Goal: Task Accomplishment & Management: Use online tool/utility

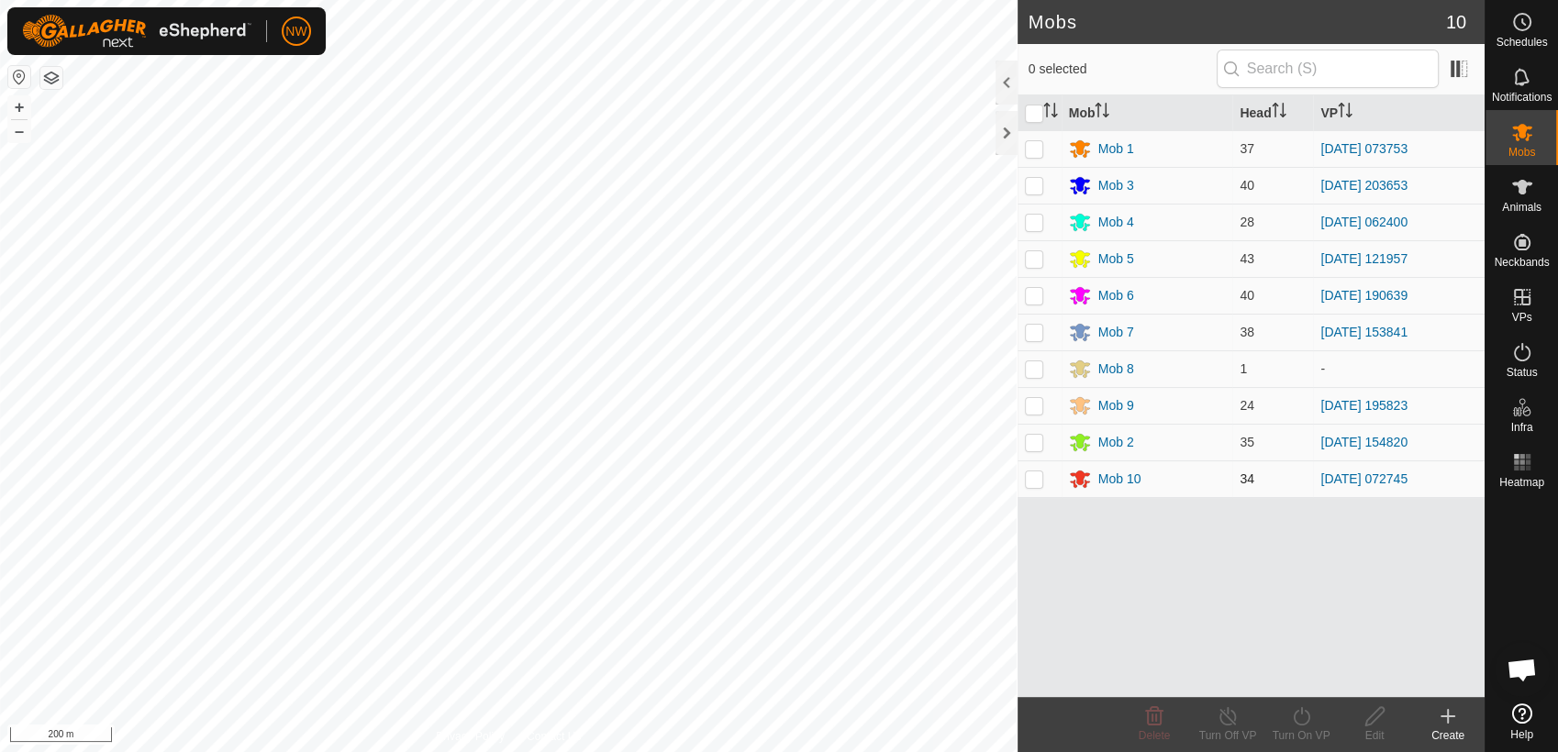
click at [1035, 483] on p-checkbox at bounding box center [1034, 478] width 18 height 15
checkbox input "true"
click at [1306, 717] on icon at bounding box center [1301, 716] width 23 height 22
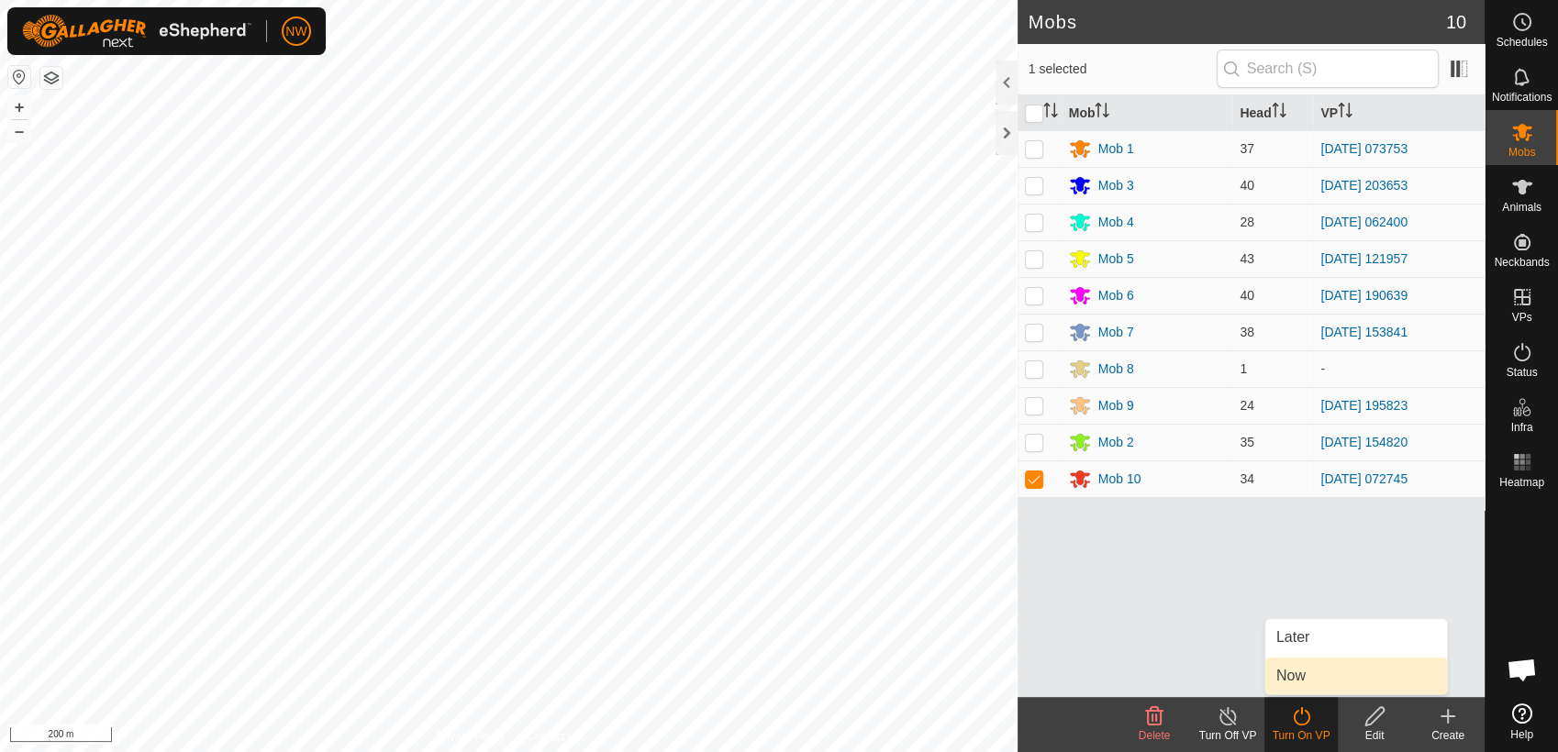
click at [1295, 671] on link "Now" at bounding box center [1356, 676] width 182 height 37
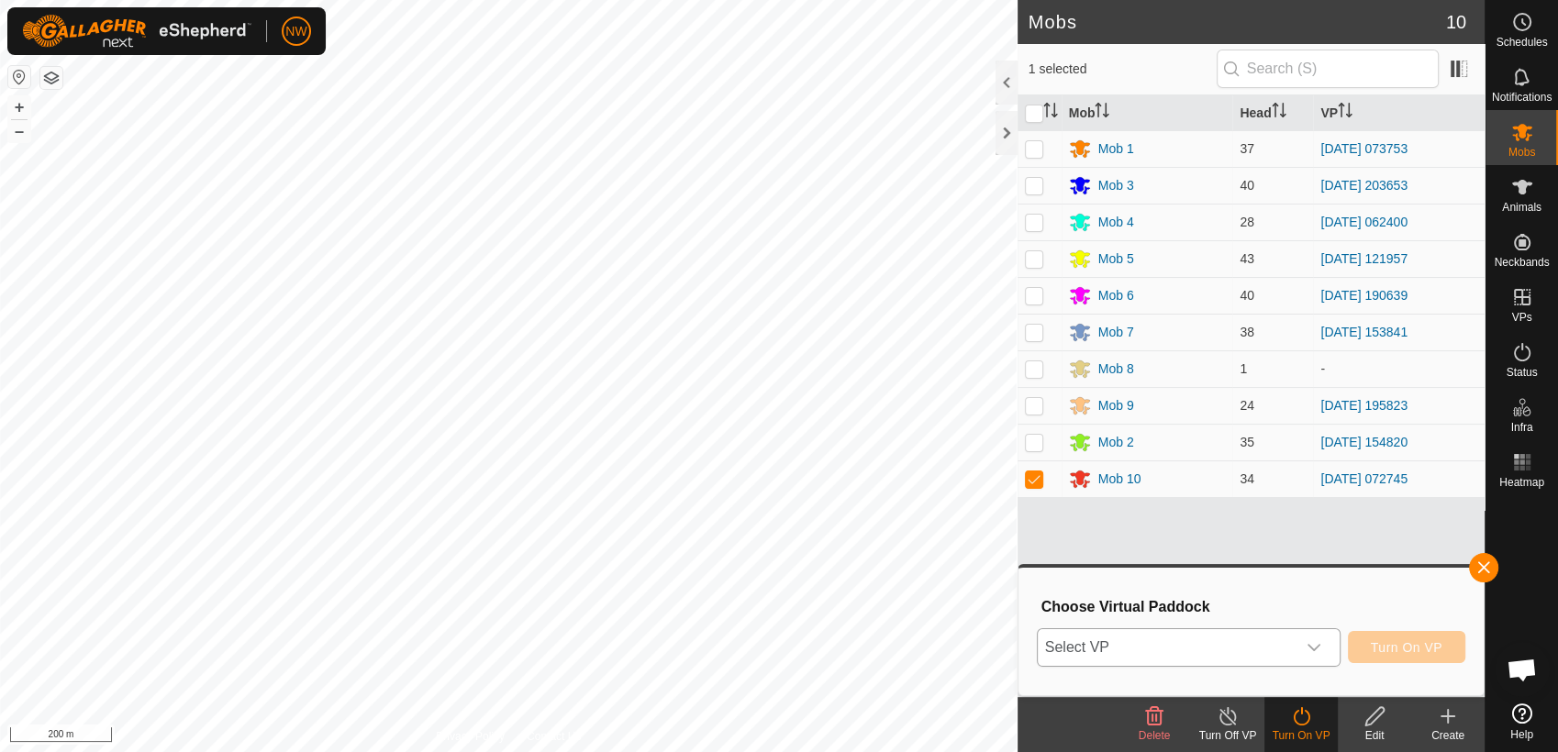
click at [1318, 645] on icon "dropdown trigger" at bounding box center [1313, 647] width 15 height 15
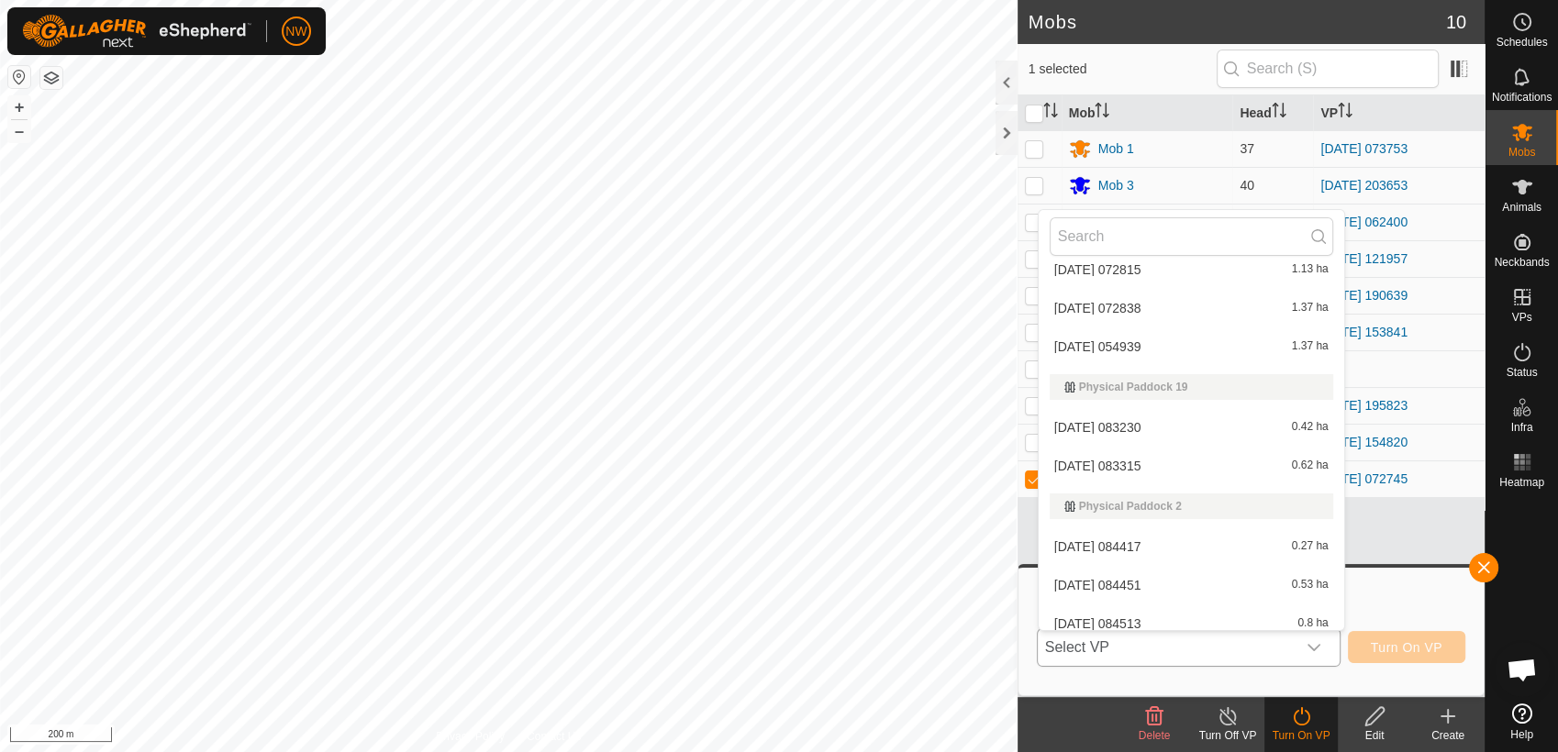
scroll to position [8029, 0]
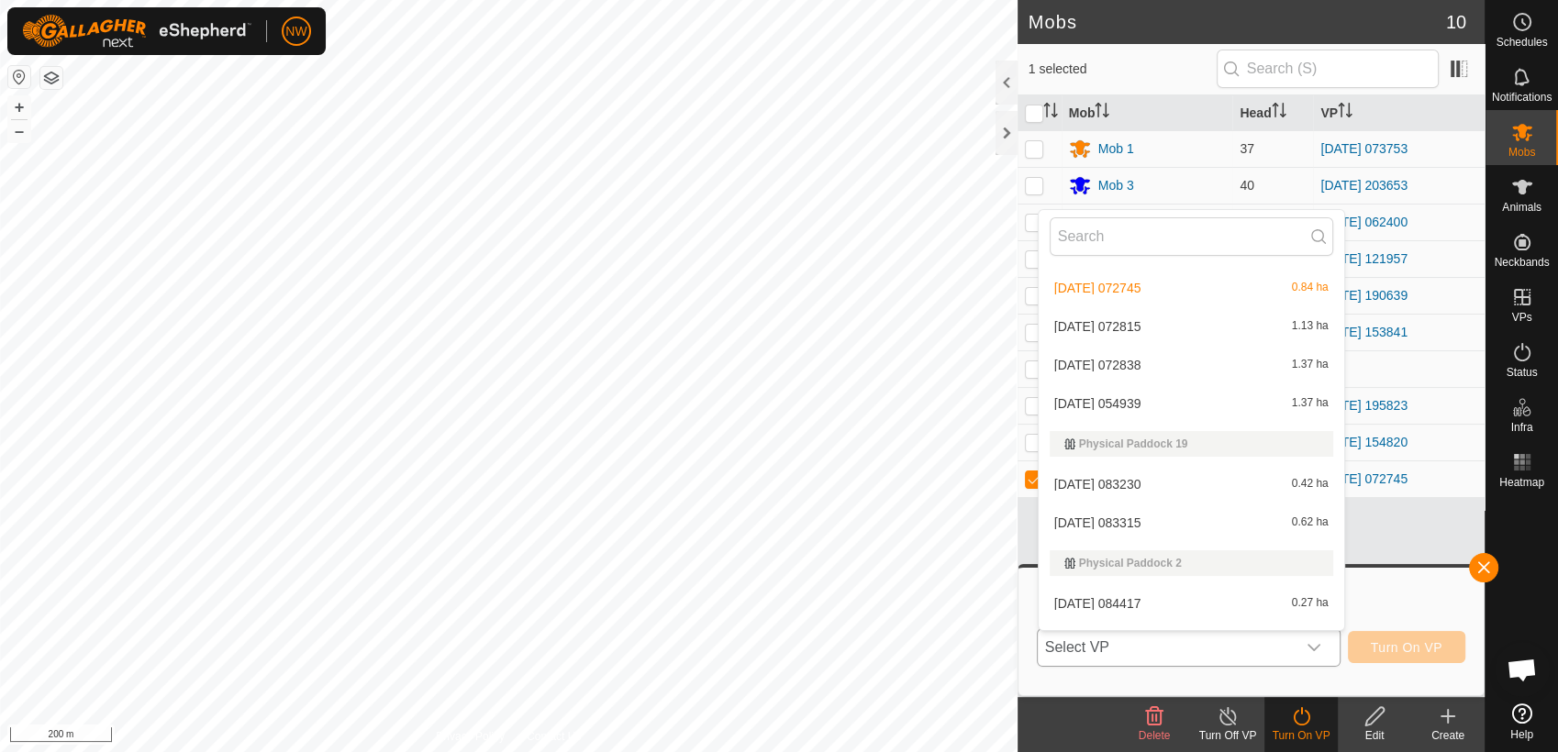
click at [1126, 325] on li "[DATE] 072815 1.13 ha" at bounding box center [1190, 326] width 305 height 37
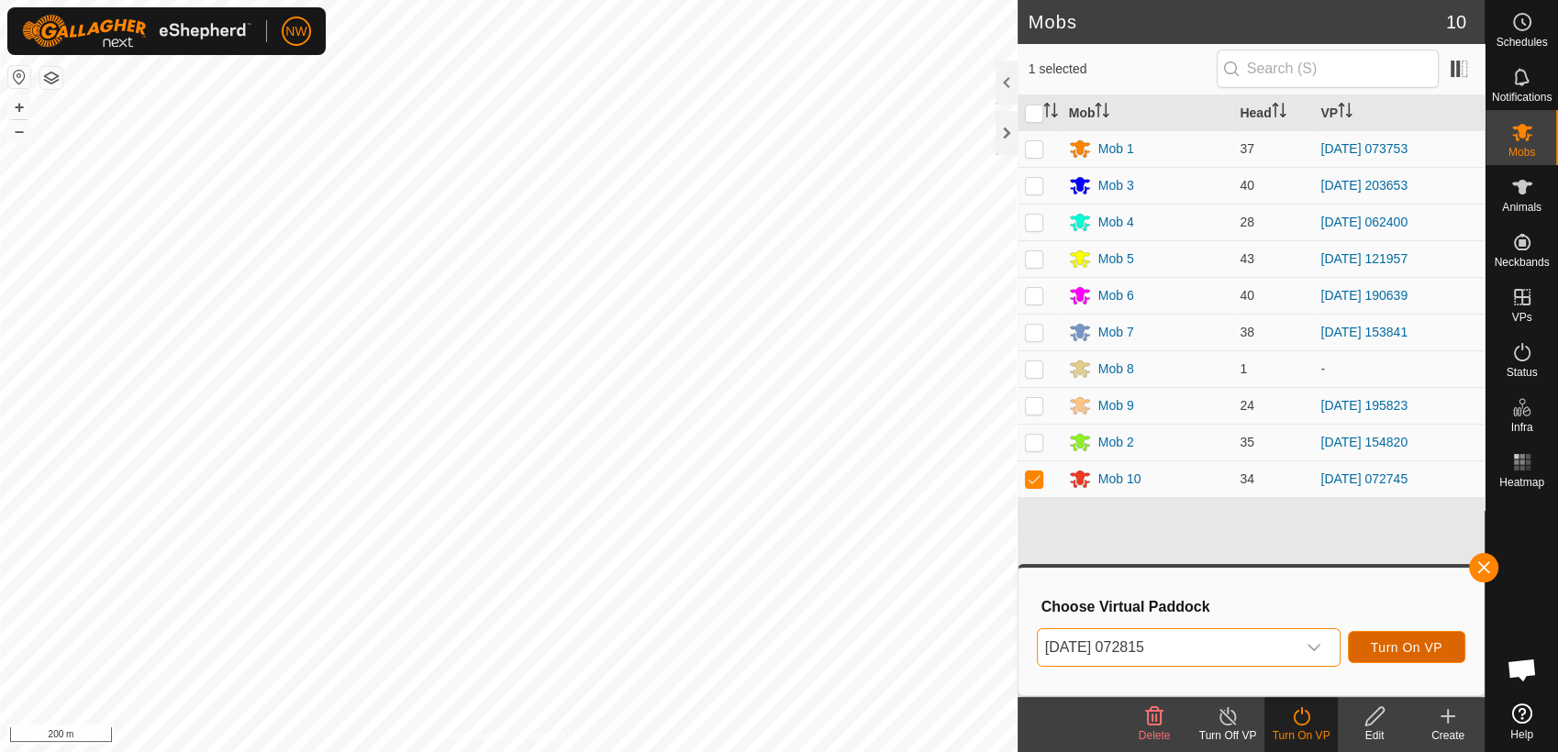
click at [1375, 647] on span "Turn On VP" at bounding box center [1406, 647] width 72 height 15
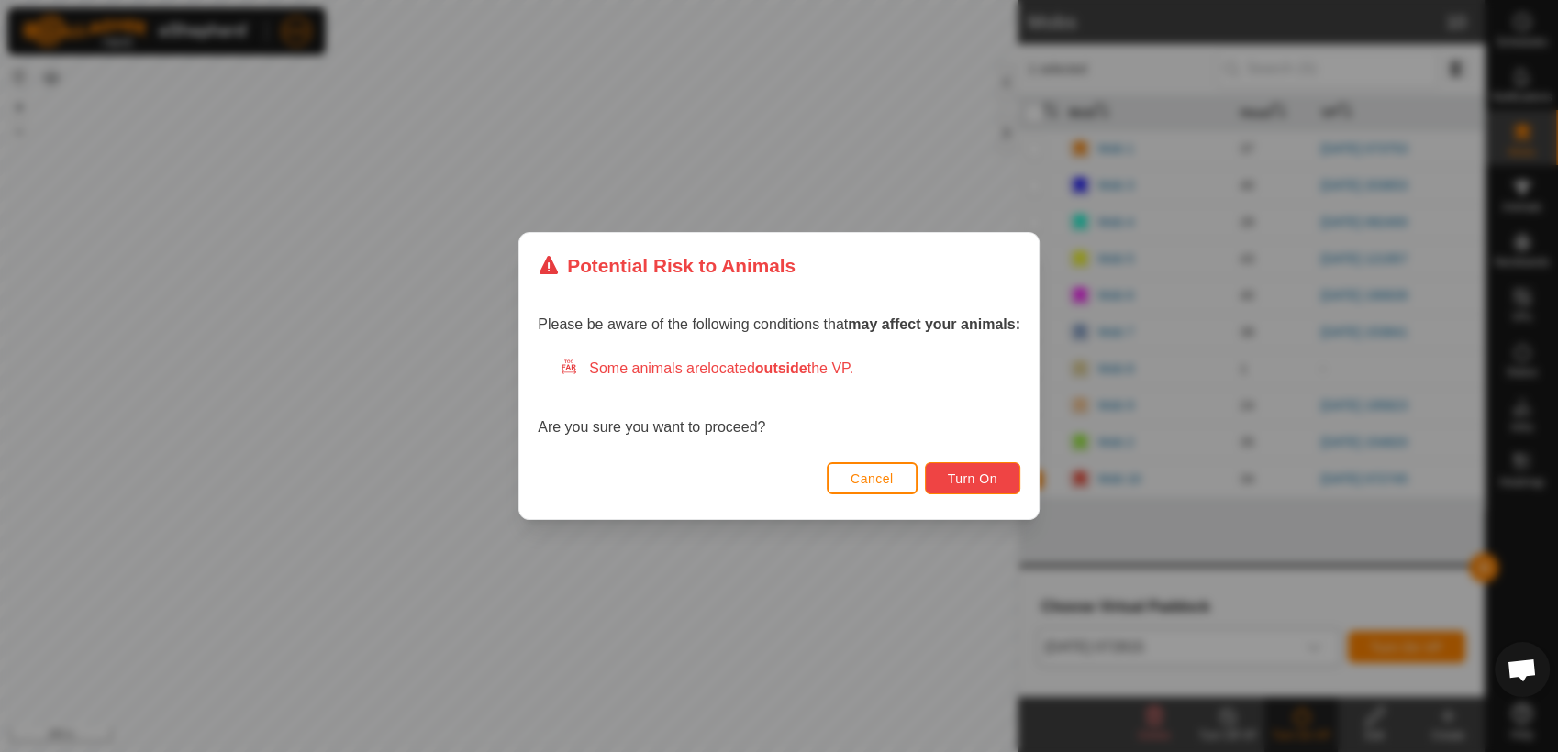
click at [969, 479] on span "Turn On" at bounding box center [973, 478] width 50 height 15
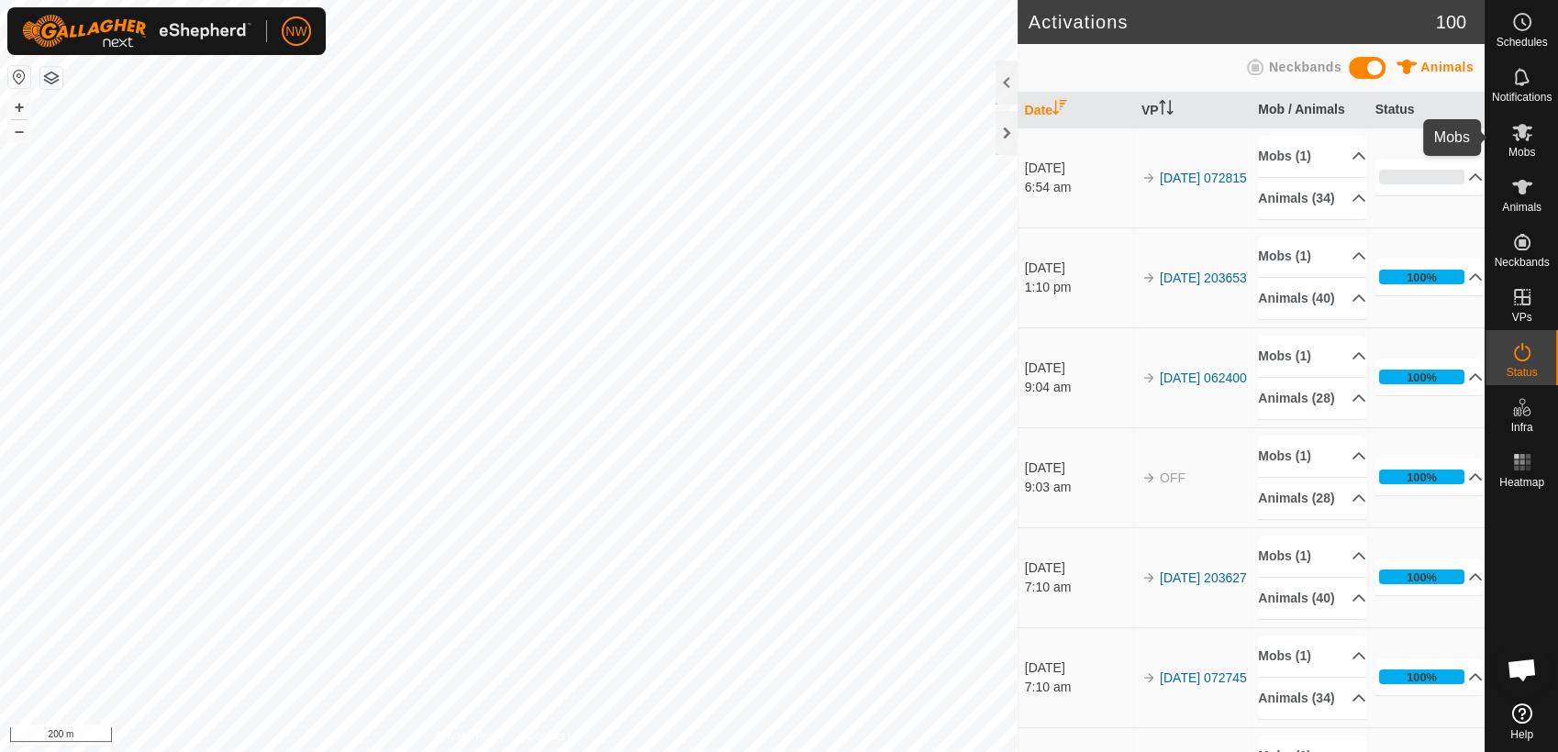
click at [1516, 140] on icon at bounding box center [1522, 132] width 22 height 22
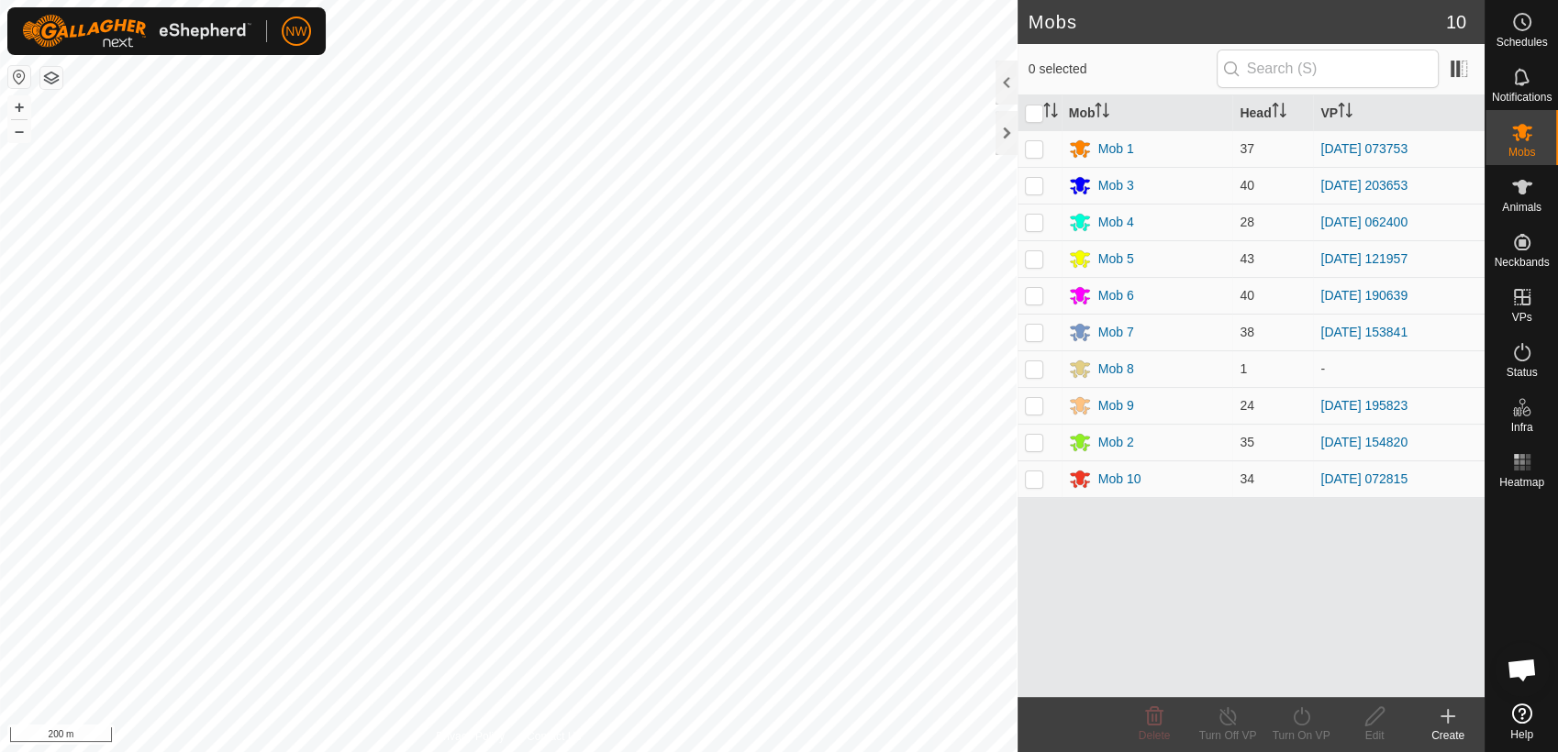
click at [1035, 184] on p-checkbox at bounding box center [1034, 185] width 18 height 15
checkbox input "true"
click at [1301, 714] on icon at bounding box center [1300, 716] width 17 height 18
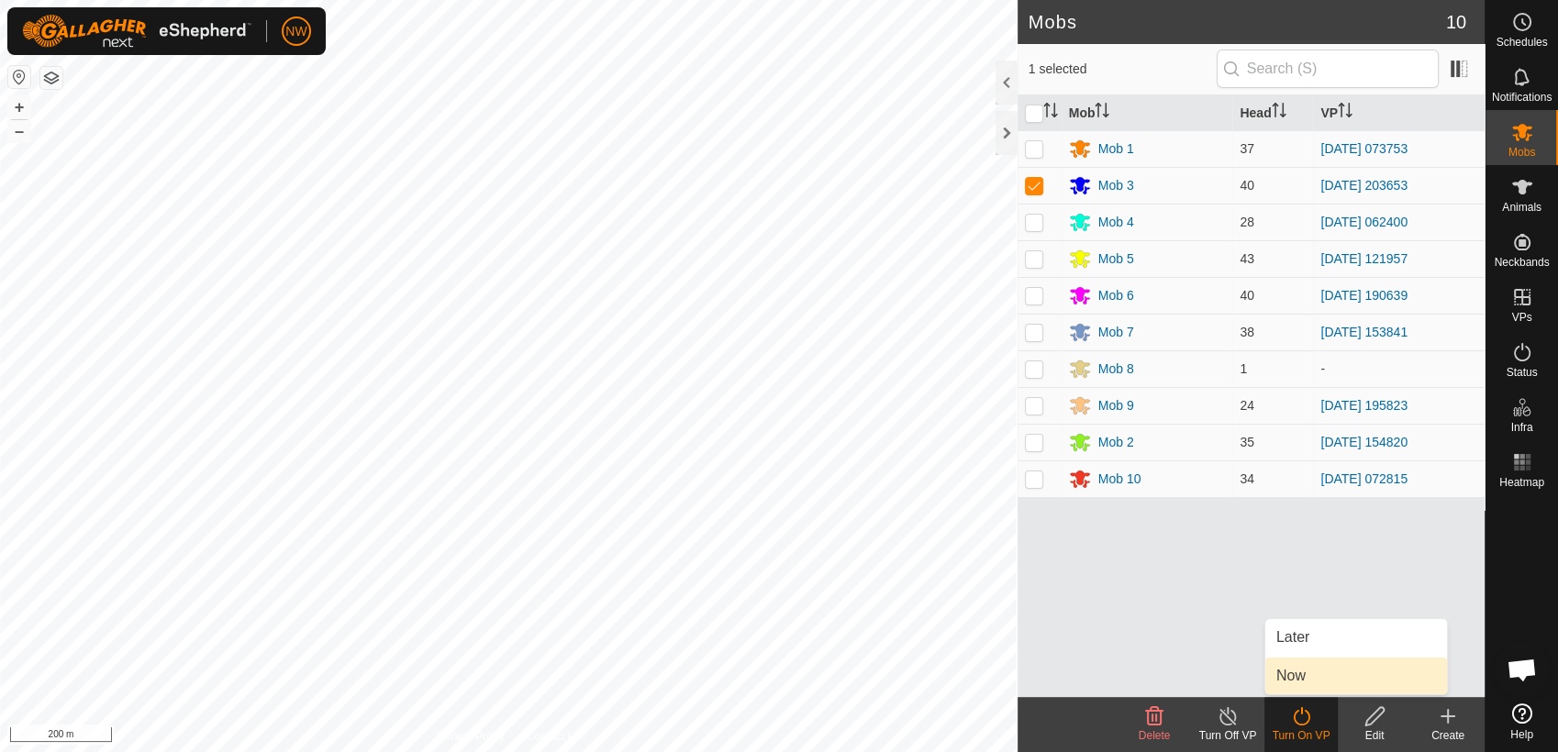
click at [1305, 673] on link "Now" at bounding box center [1356, 676] width 182 height 37
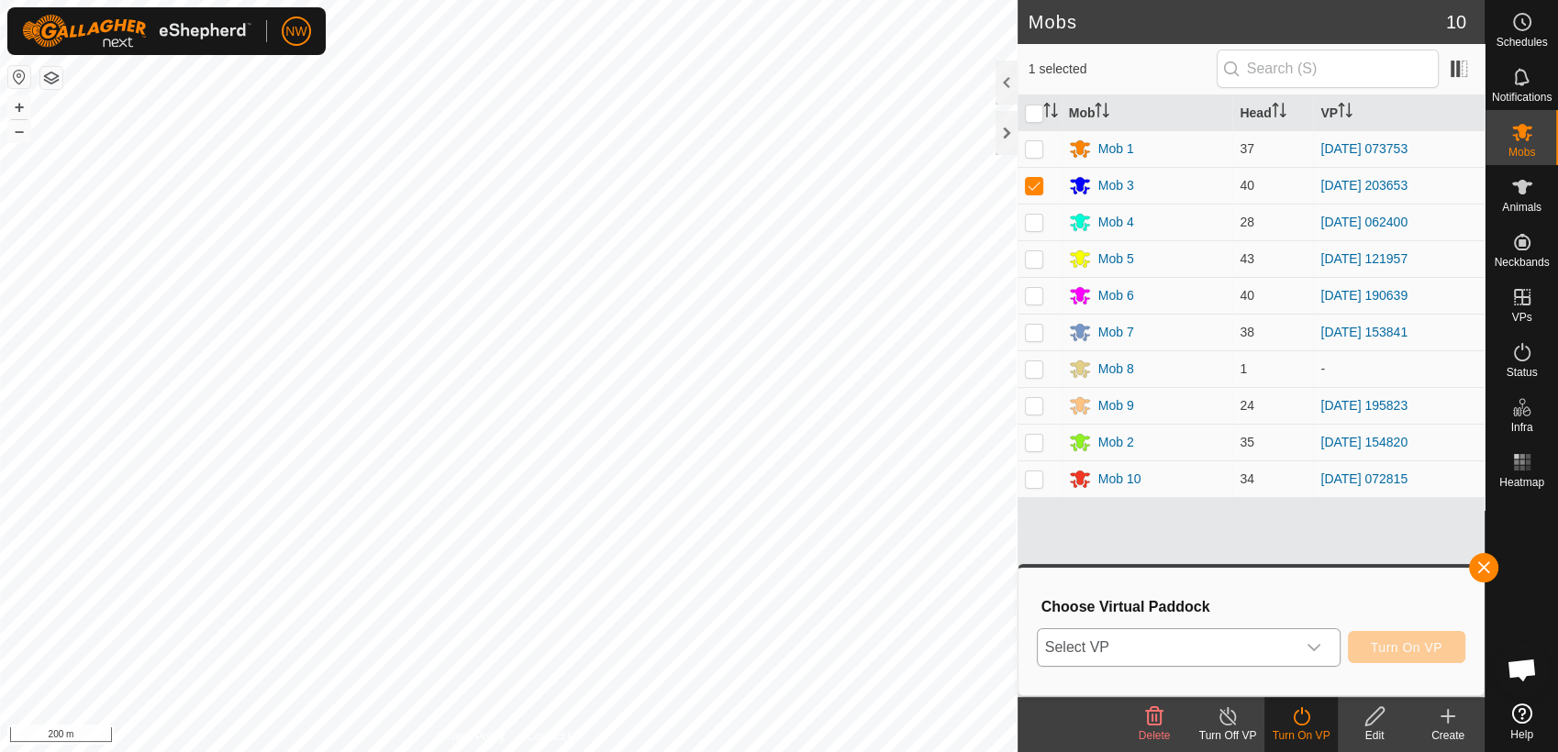
click at [1315, 645] on icon "dropdown trigger" at bounding box center [1313, 647] width 15 height 15
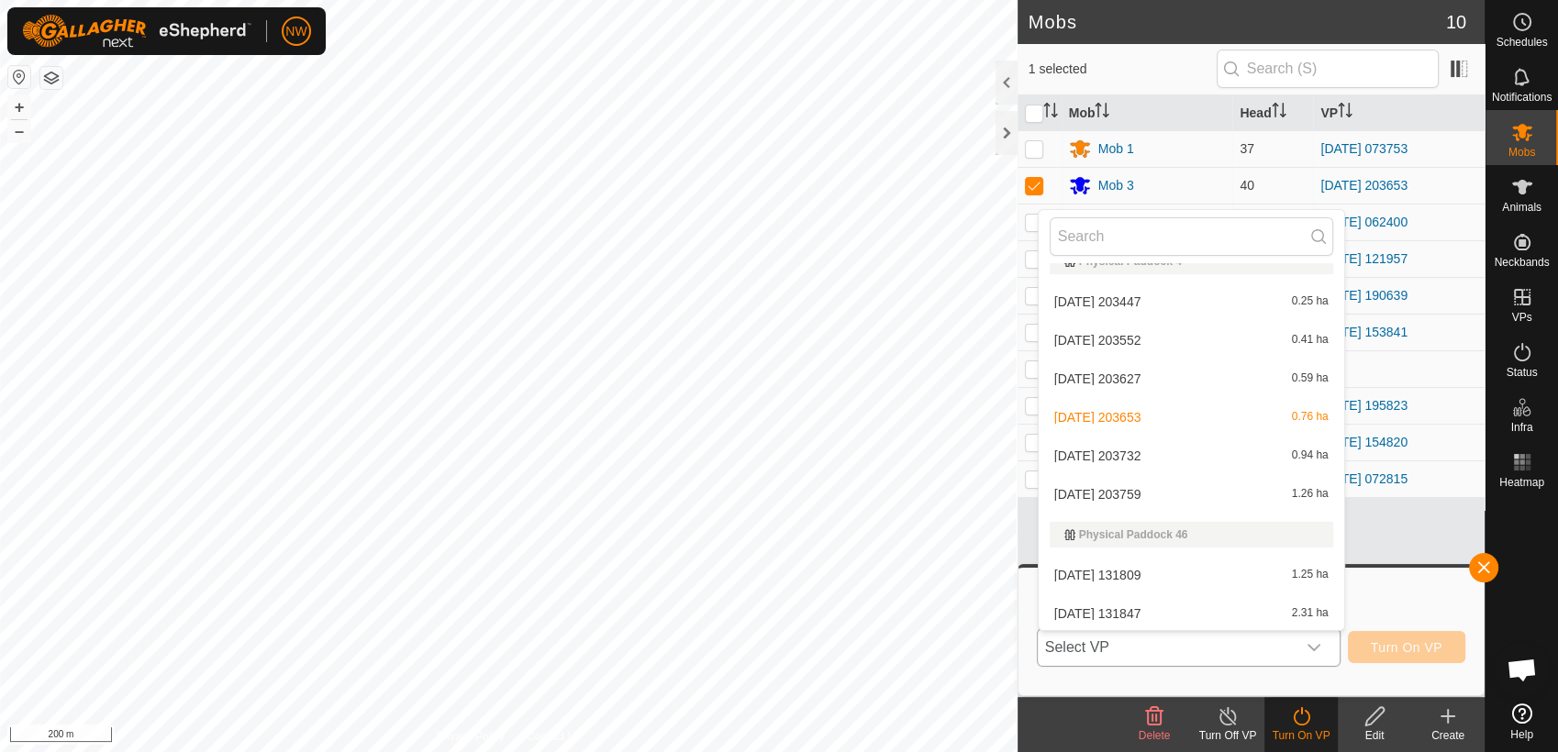
scroll to position [12074, 0]
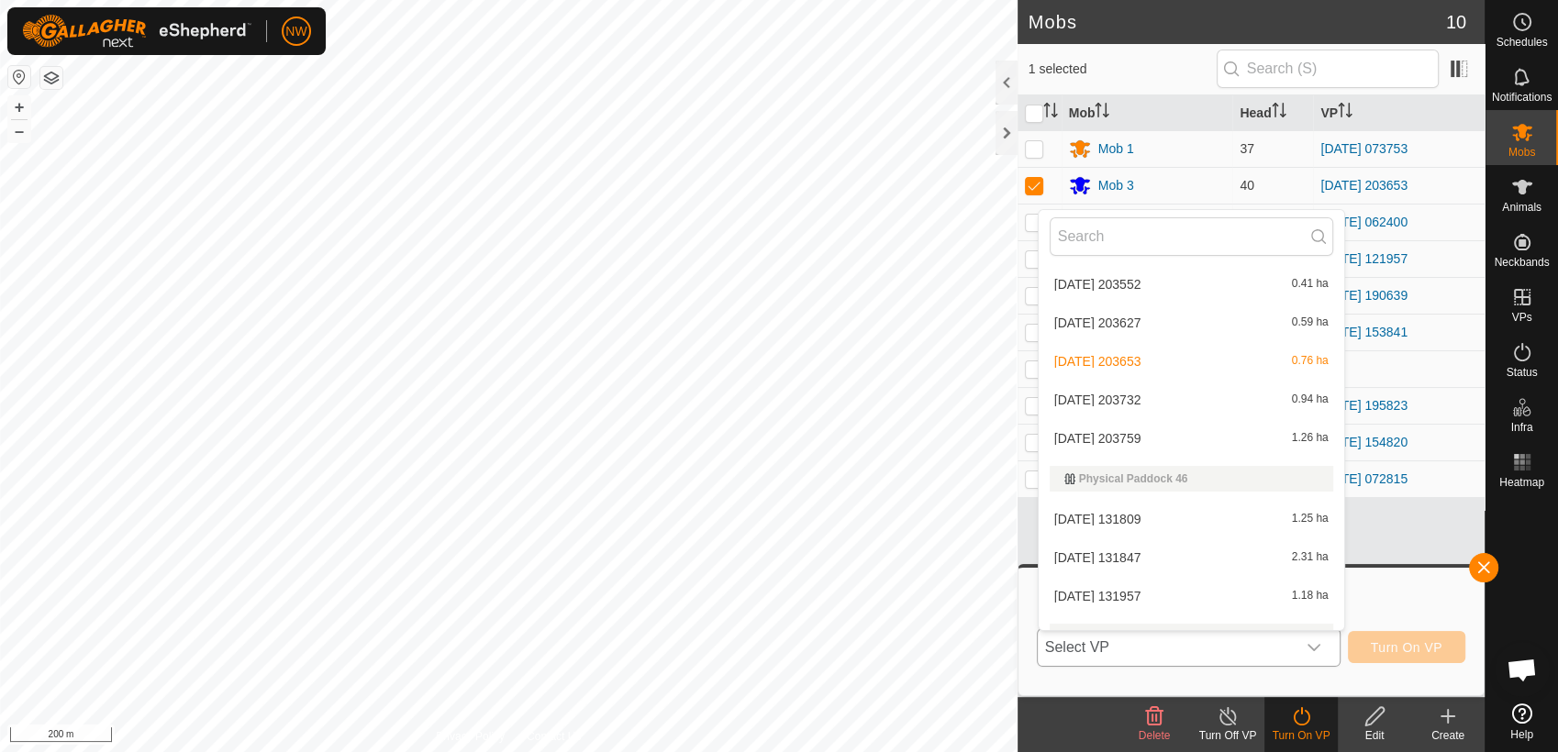
click at [1111, 427] on li "[DATE] 203759 1.26 ha" at bounding box center [1190, 438] width 305 height 37
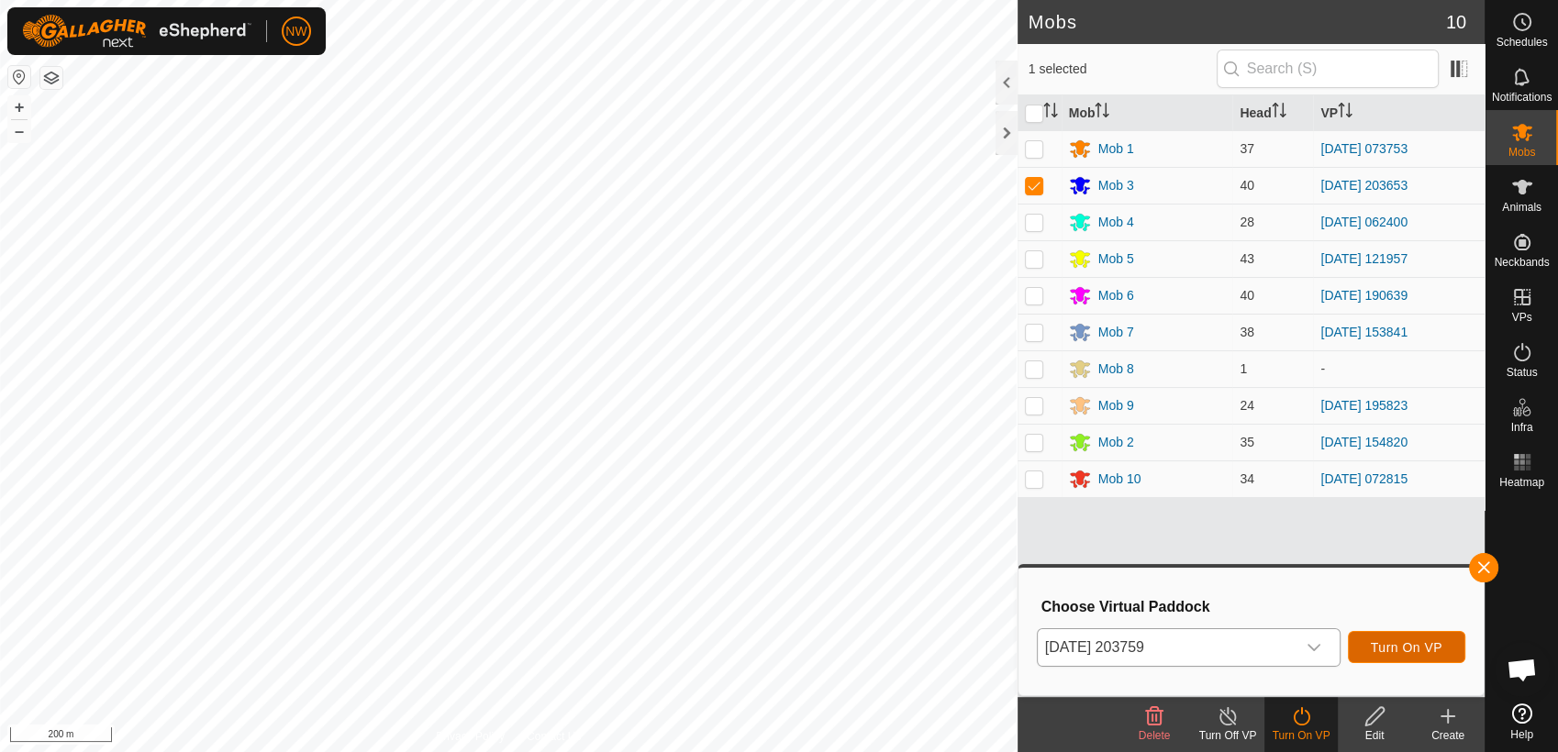
click at [1388, 637] on button "Turn On VP" at bounding box center [1405, 647] width 117 height 32
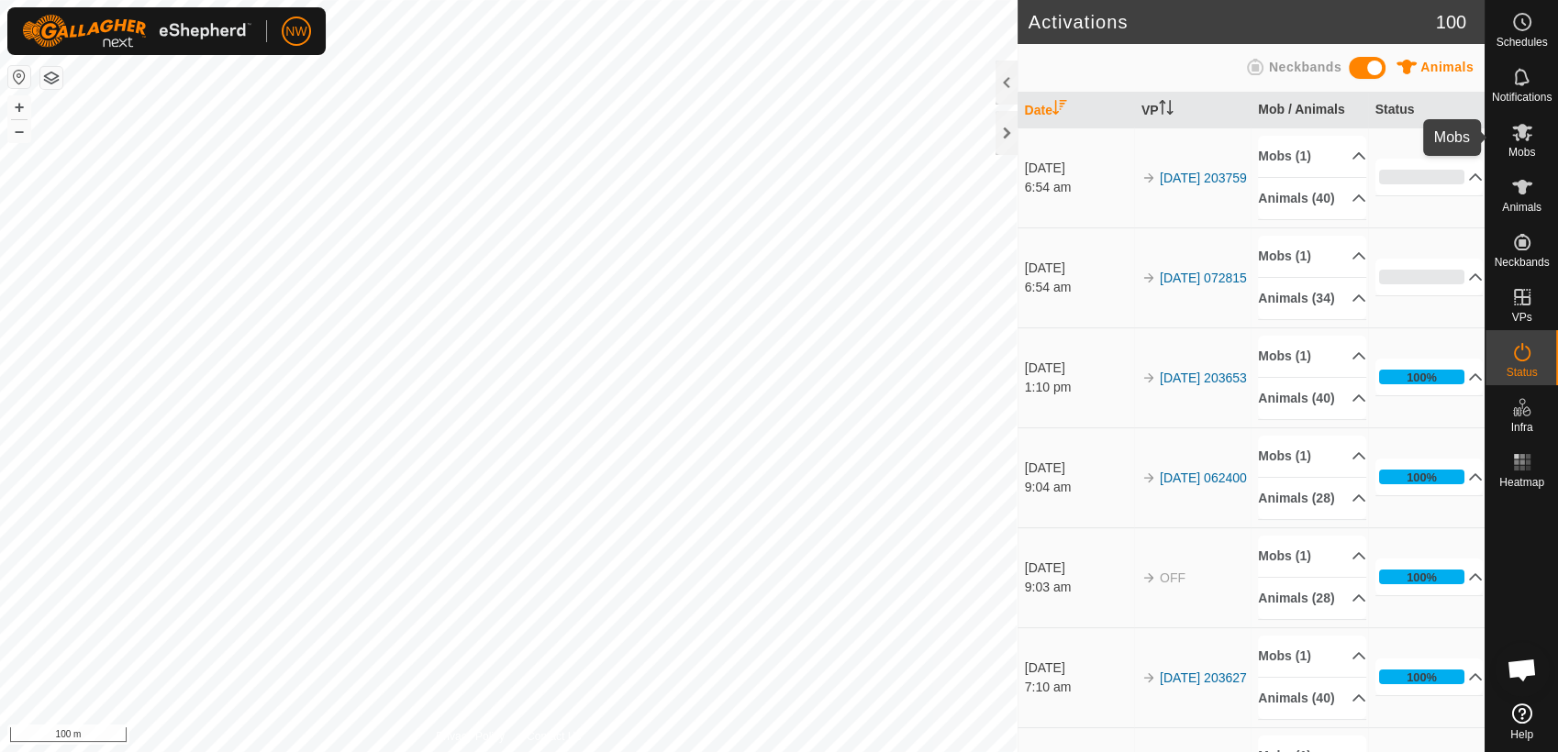
click at [1529, 136] on icon at bounding box center [1522, 132] width 22 height 22
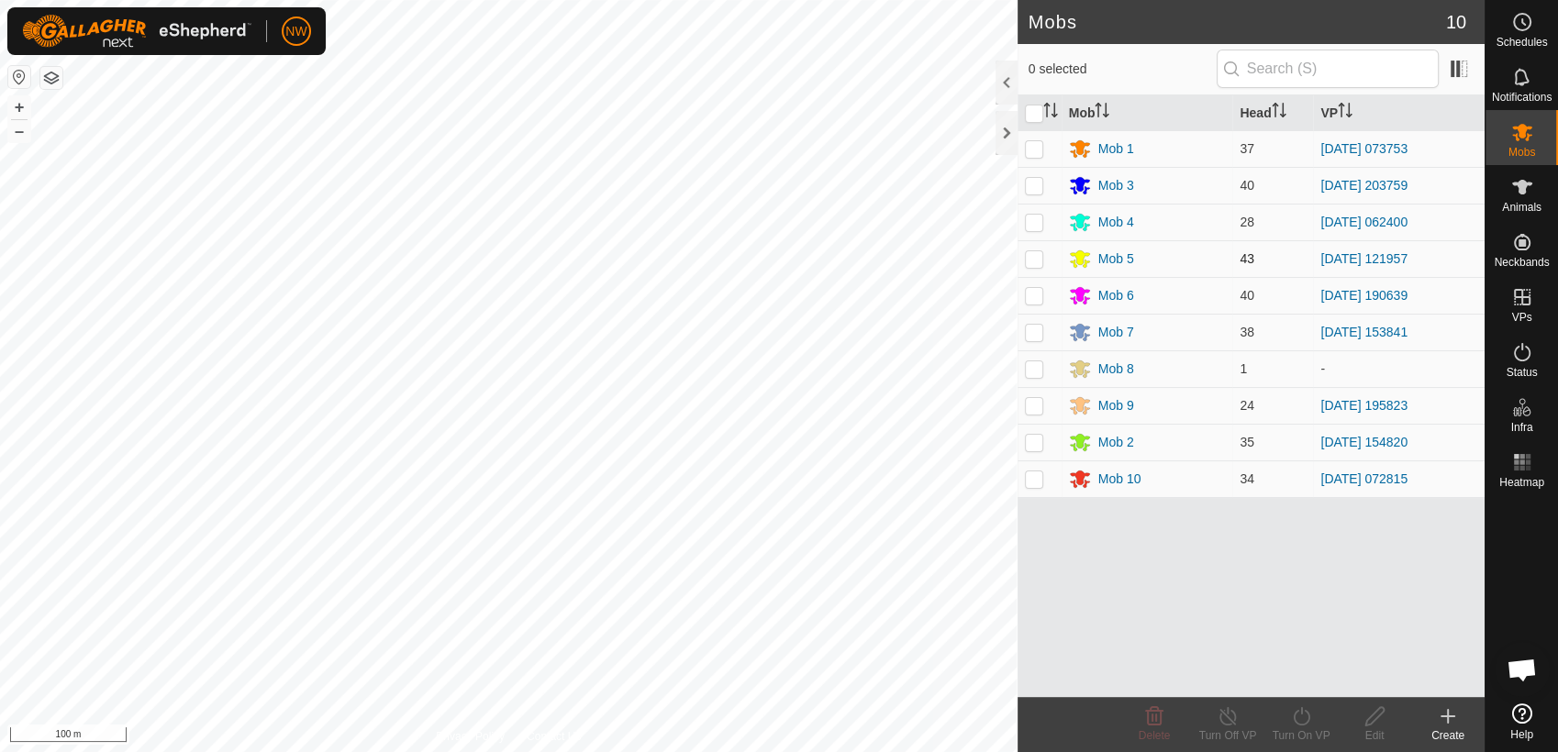
click at [1035, 258] on p-checkbox at bounding box center [1034, 258] width 18 height 15
checkbox input "true"
click at [1299, 715] on icon at bounding box center [1301, 716] width 23 height 22
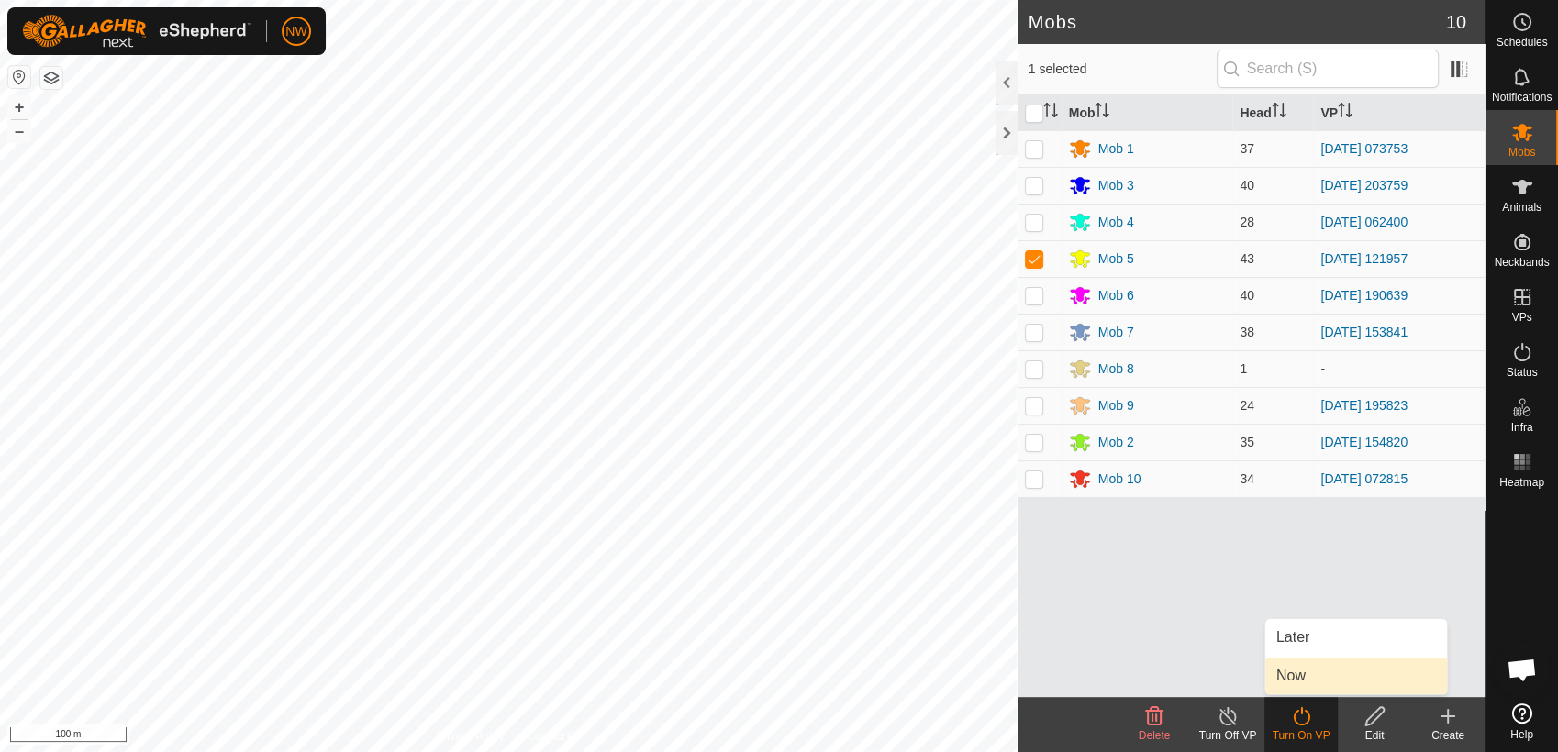
click at [1303, 676] on link "Now" at bounding box center [1356, 676] width 182 height 37
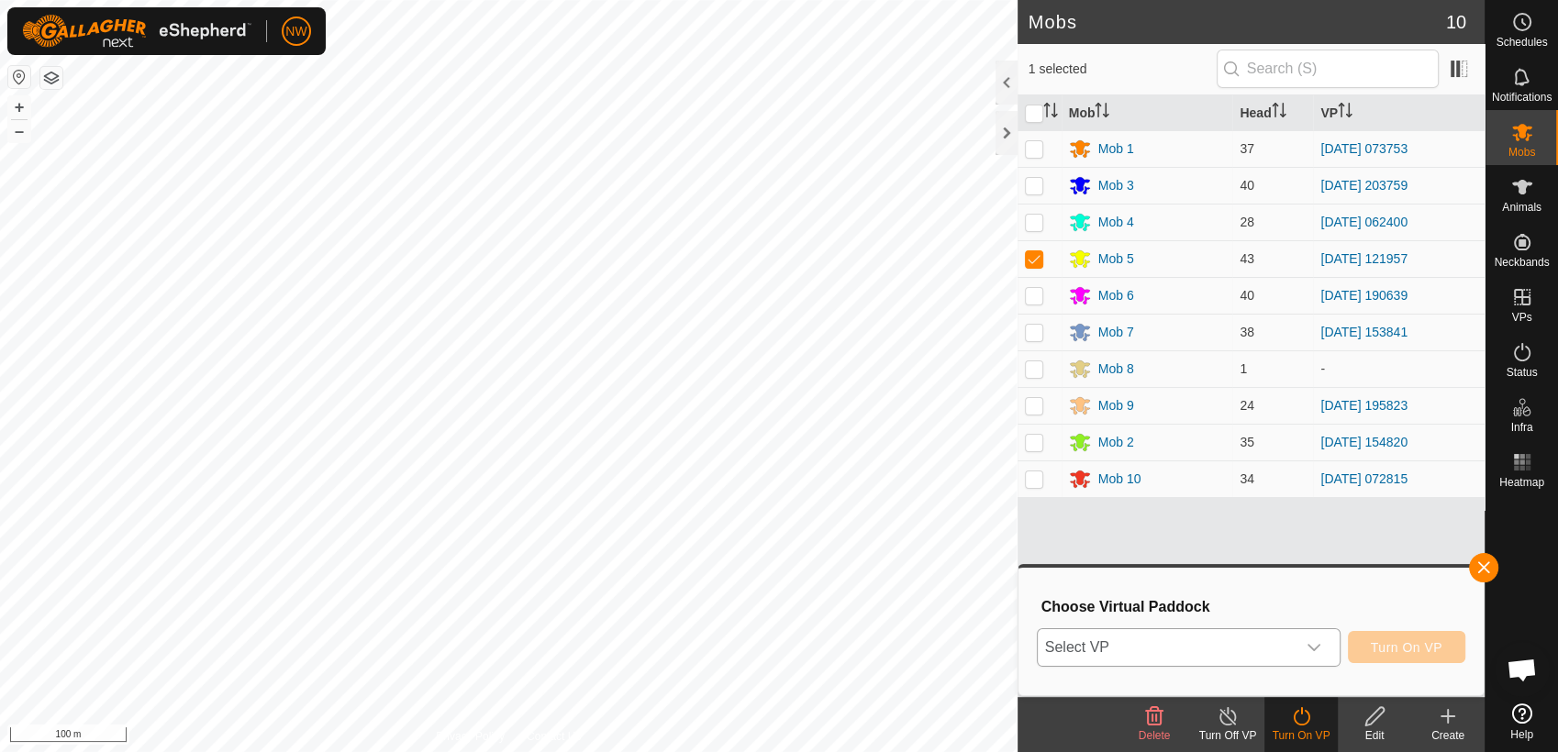
click at [1321, 645] on icon "dropdown trigger" at bounding box center [1313, 647] width 15 height 15
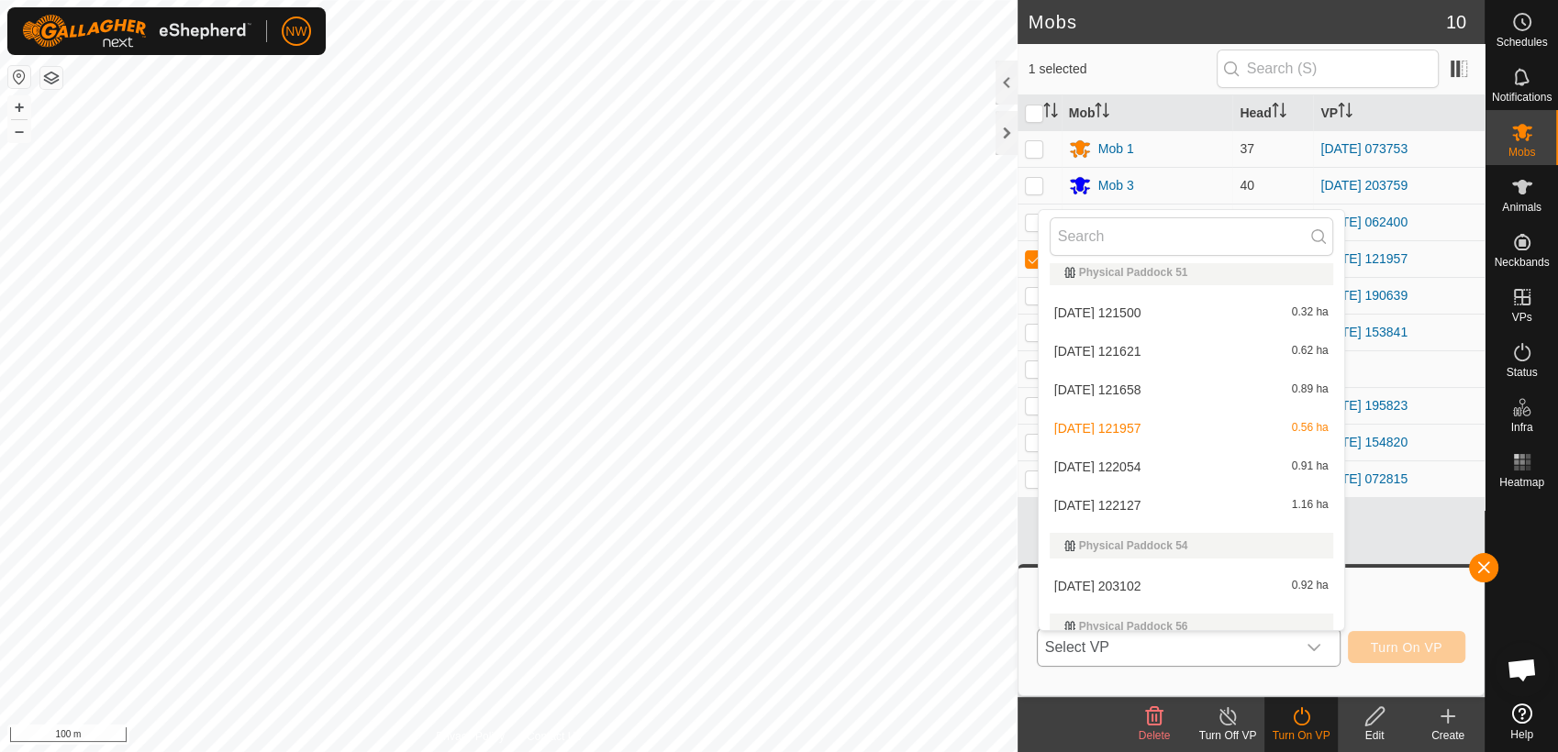
scroll to position [13400, 0]
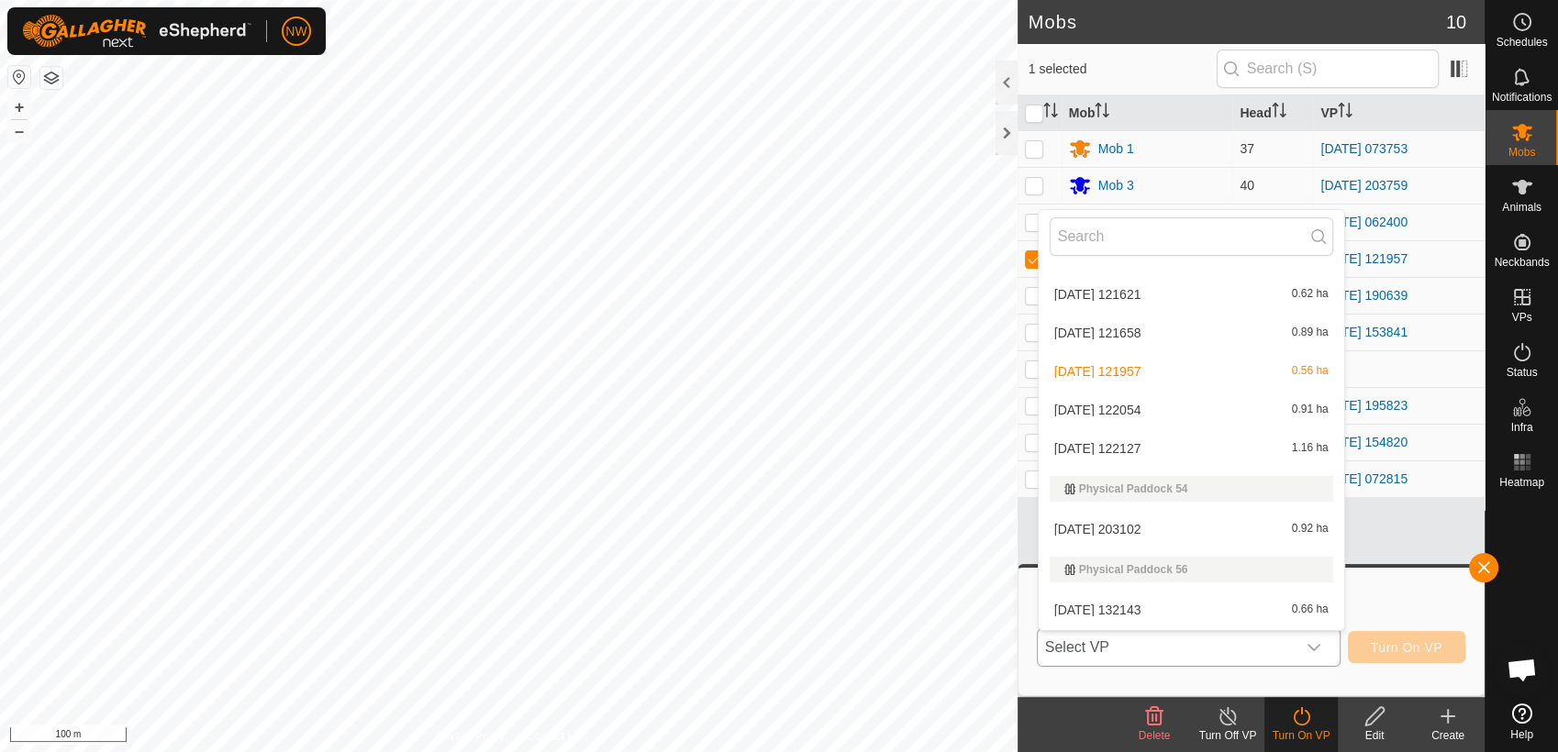
click at [1154, 448] on li "[DATE] 122127 1.16 ha" at bounding box center [1190, 448] width 305 height 37
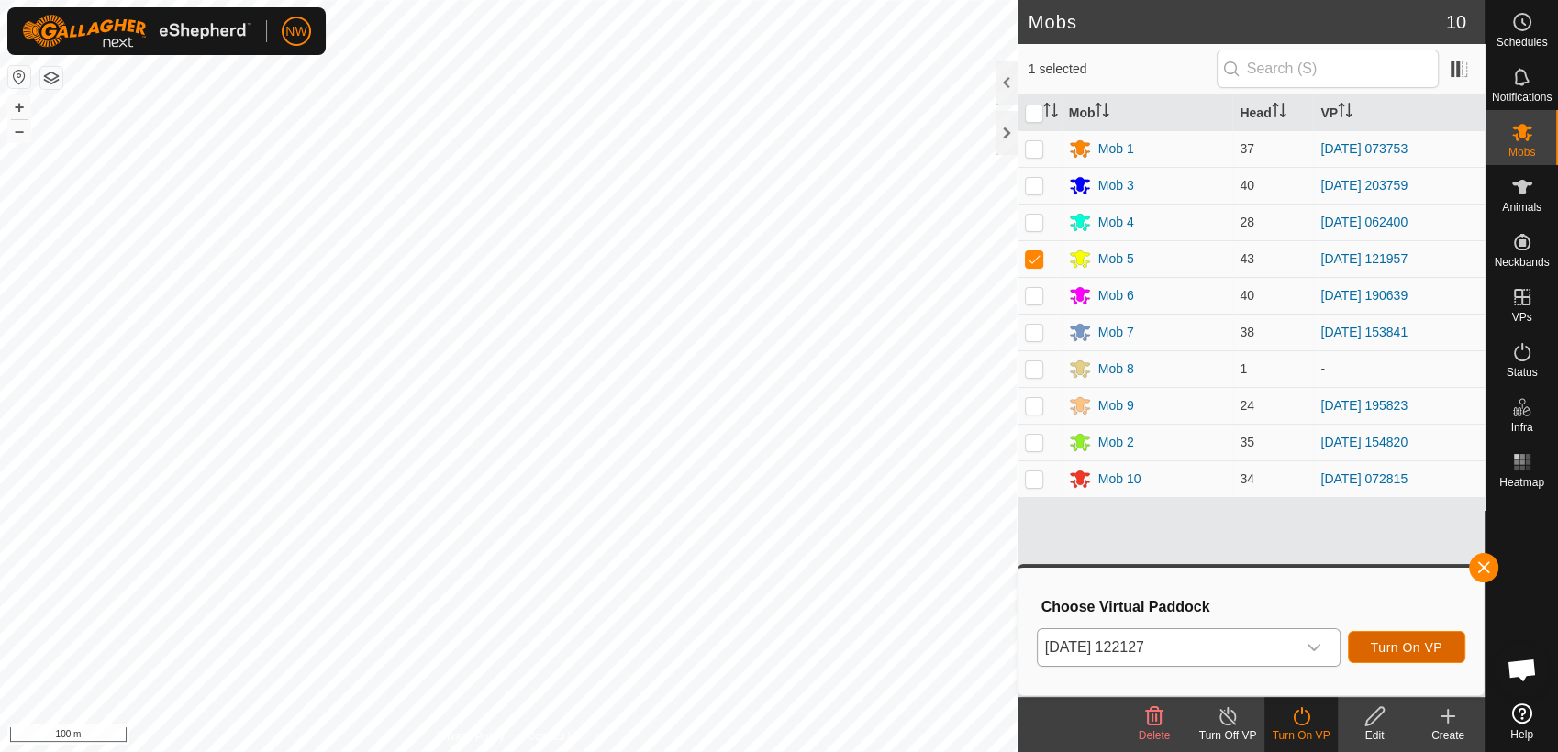
click at [1409, 649] on span "Turn On VP" at bounding box center [1406, 647] width 72 height 15
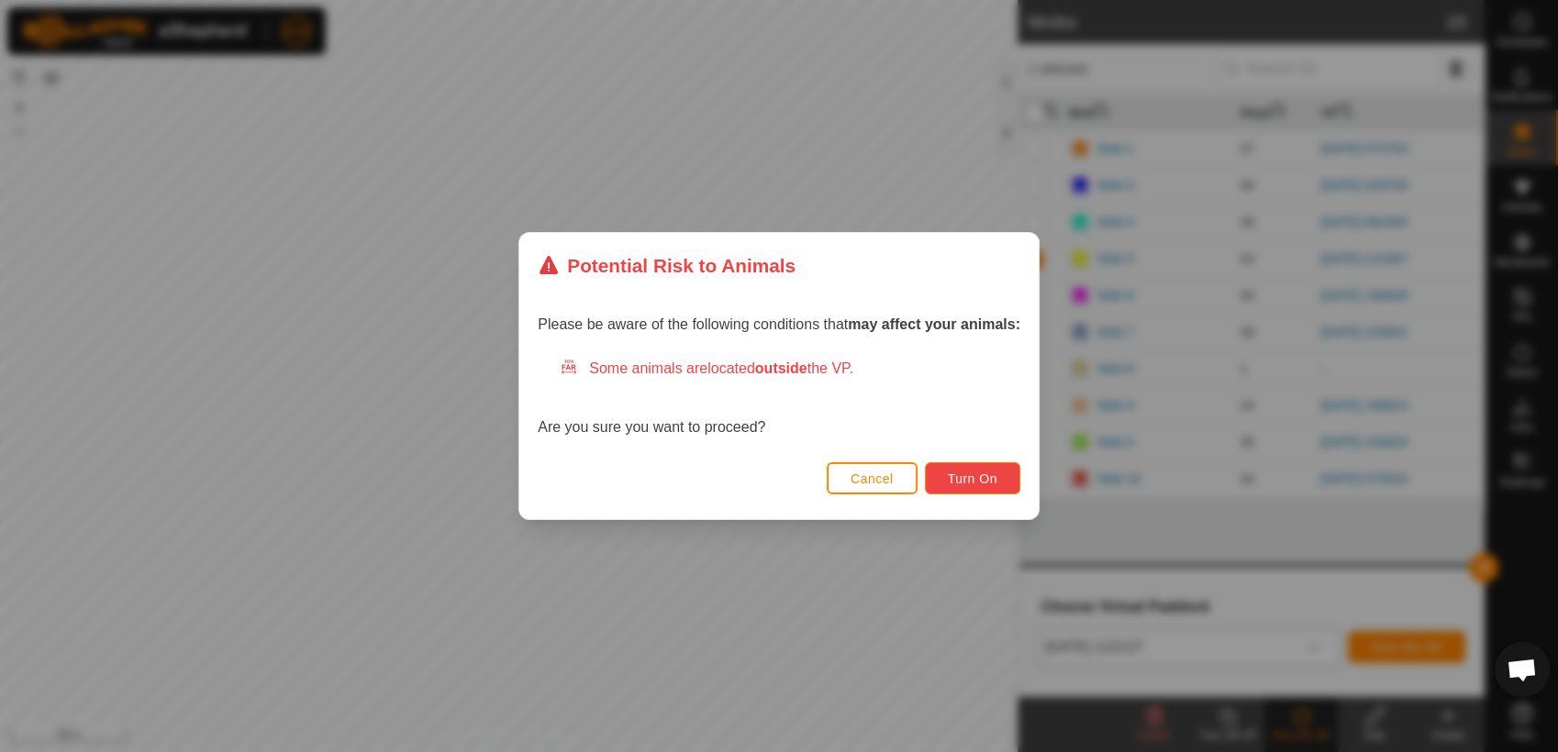
click at [954, 464] on button "Turn On" at bounding box center [972, 478] width 95 height 32
